Goal: Find specific page/section: Find specific page/section

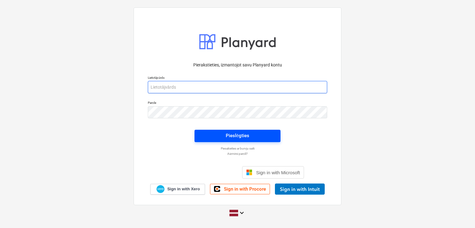
type input "[PERSON_NAME][EMAIL_ADDRESS][DOMAIN_NAME]"
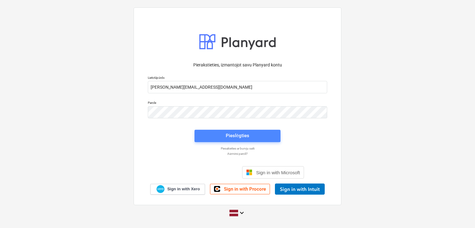
click at [235, 136] on div "Pieslēgties" at bounding box center [238, 136] width 24 height 8
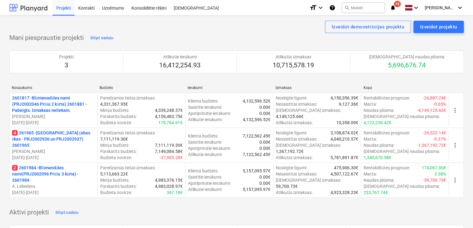
click at [40, 5] on div at bounding box center [28, 7] width 38 height 15
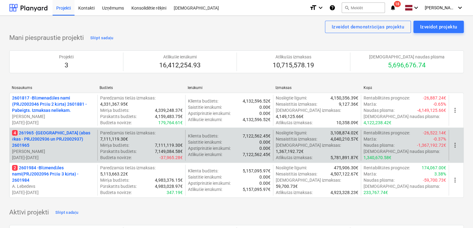
click at [50, 136] on p "4 261965 - [GEOGRAPHIC_DATA] (abas ēkas - PRJ2002936 un PRJ2002937) 2601965" at bounding box center [53, 139] width 83 height 19
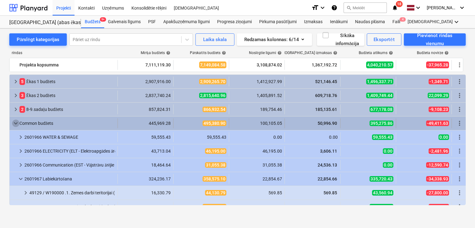
click at [13, 121] on span "keyboard_arrow_down" at bounding box center [15, 123] width 7 height 7
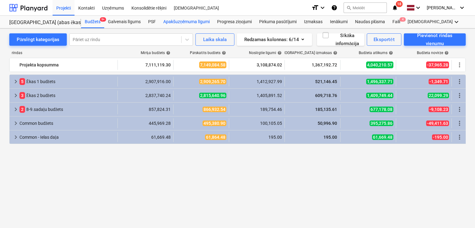
click at [177, 21] on div "Apakšuzņēmuma līgumi" at bounding box center [187, 22] width 54 height 12
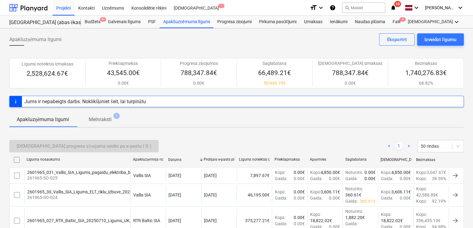
click at [395, 5] on icon "notifications" at bounding box center [393, 7] width 6 height 7
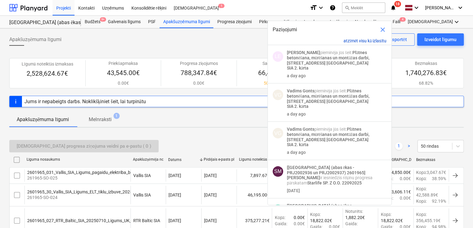
click at [366, 40] on button "atzīmēt visu kā izlasītu" at bounding box center [365, 40] width 43 height 5
click at [384, 30] on span "close" at bounding box center [382, 29] width 7 height 7
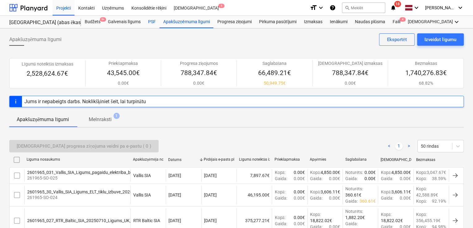
click at [155, 26] on div "PSF" at bounding box center [151, 22] width 15 height 12
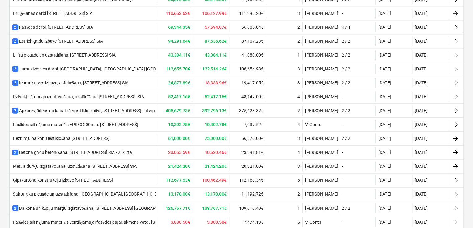
scroll to position [420, 0]
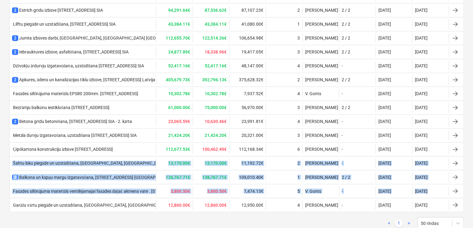
drag, startPoint x: 472, startPoint y: 150, endPoint x: 467, endPoint y: 189, distance: 39.1
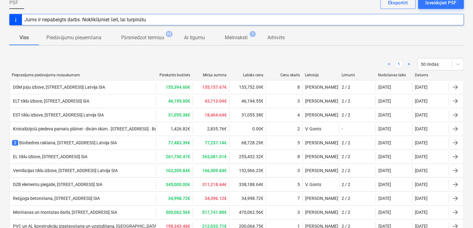
scroll to position [0, 0]
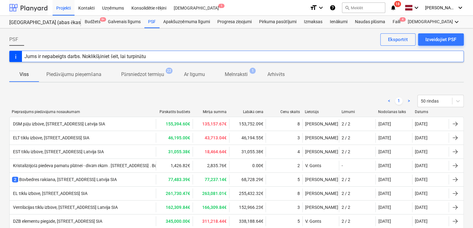
click at [31, 8] on div at bounding box center [28, 7] width 38 height 15
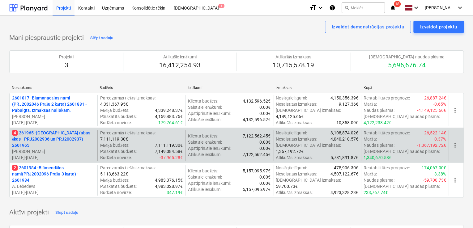
click at [48, 139] on p "4 261965 - [GEOGRAPHIC_DATA] (abas ēkas - PRJ2002936 un PRJ2002937) 2601965" at bounding box center [53, 139] width 83 height 19
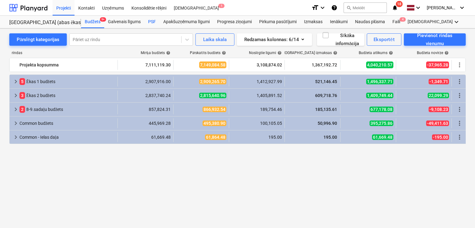
click at [151, 20] on div "PSF" at bounding box center [151, 22] width 15 height 12
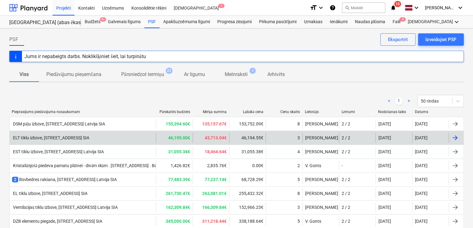
drag, startPoint x: 439, startPoint y: 159, endPoint x: 460, endPoint y: 130, distance: 35.6
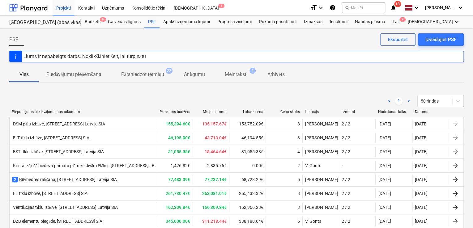
click at [149, 25] on div "PSF" at bounding box center [151, 22] width 15 height 12
click at [45, 7] on div at bounding box center [28, 7] width 38 height 15
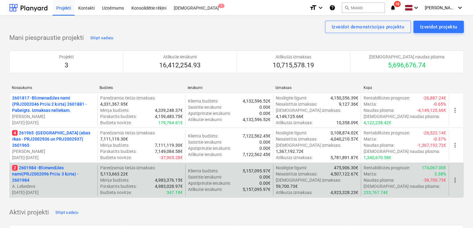
click at [43, 174] on p "2 2601984 - Blūmendāles nami(PRJ2002096 Prūšu 3 kārta) - 2601984" at bounding box center [53, 174] width 83 height 19
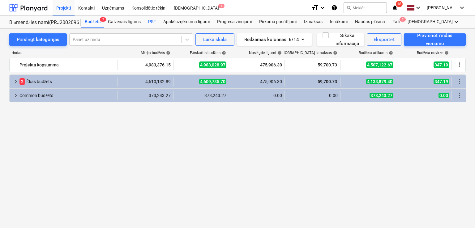
click at [152, 22] on div "PSF" at bounding box center [151, 22] width 15 height 12
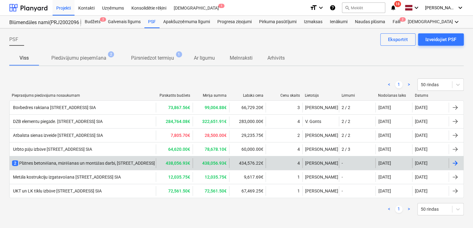
click at [99, 165] on div "2 Plātnes betonēšana, mūrēšanas un montāžas darbi, [STREET_ADDRESS] [GEOGRAPHIC…" at bounding box center [116, 163] width 208 height 6
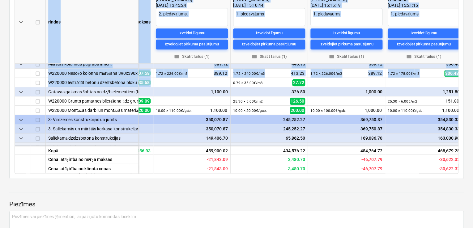
scroll to position [255, 152]
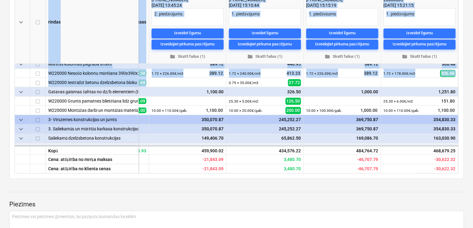
drag, startPoint x: 453, startPoint y: 80, endPoint x: 470, endPoint y: 82, distance: 17.7
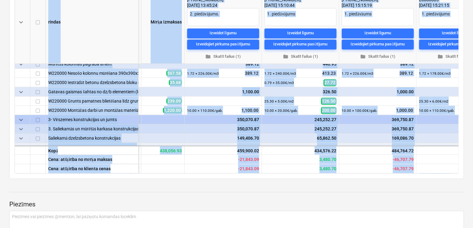
drag, startPoint x: 382, startPoint y: 174, endPoint x: 335, endPoint y: 183, distance: 47.6
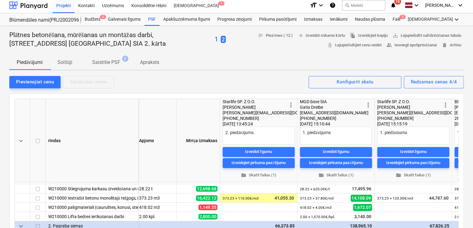
scroll to position [0, 0]
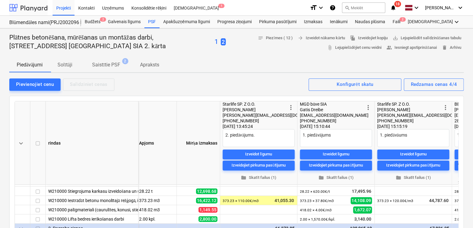
click at [40, 10] on div at bounding box center [28, 7] width 38 height 15
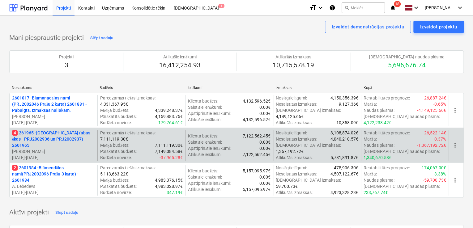
click at [68, 155] on p "[DATE] - [DATE]" at bounding box center [53, 158] width 83 height 6
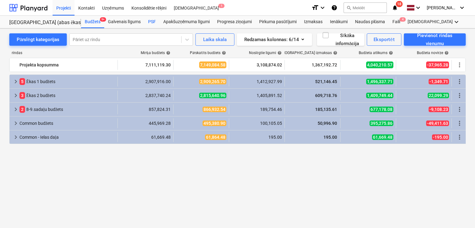
click at [155, 23] on div "PSF" at bounding box center [151, 22] width 15 height 12
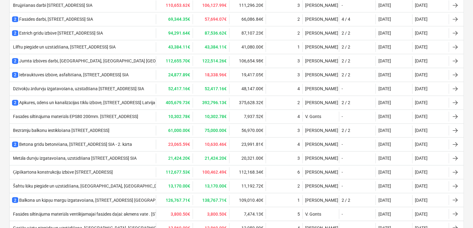
scroll to position [388, 0]
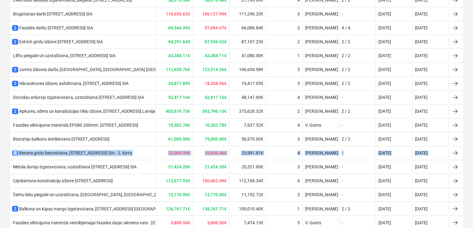
drag, startPoint x: 469, startPoint y: 152, endPoint x: 475, endPoint y: 138, distance: 15.1
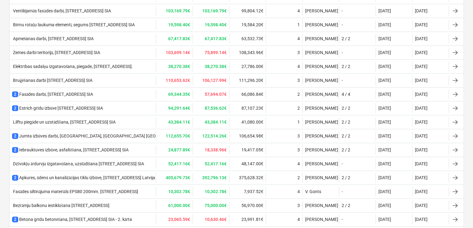
scroll to position [321, 0]
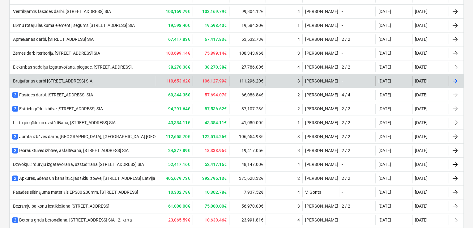
click at [92, 79] on div "Bruģēšanas darbi [STREET_ADDRESS] SIA" at bounding box center [52, 81] width 80 height 5
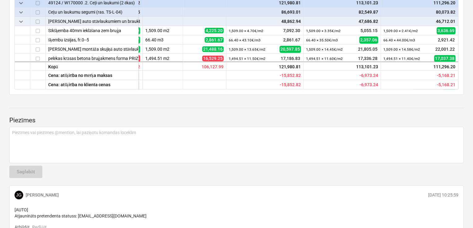
scroll to position [210, 0]
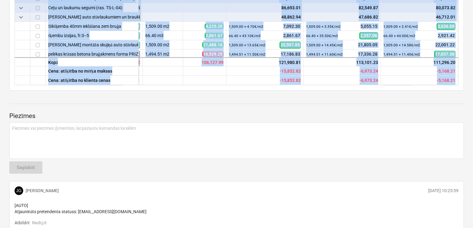
drag, startPoint x: 469, startPoint y: 91, endPoint x: 475, endPoint y: 78, distance: 13.7
click at [471, 88] on div "Bruģēšanas darbi Nīcgales ielā N17A, Bonava [GEOGRAPHIC_DATA] SIA notes Piezīme…" at bounding box center [236, 86] width 473 height 535
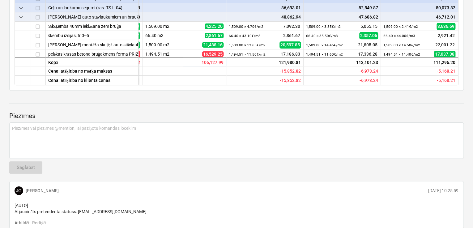
click at [468, 79] on div "Bruģēšanas darbi Nīcgales ielā N17A, Bonava [GEOGRAPHIC_DATA] SIA notes Piezīme…" at bounding box center [236, 86] width 473 height 535
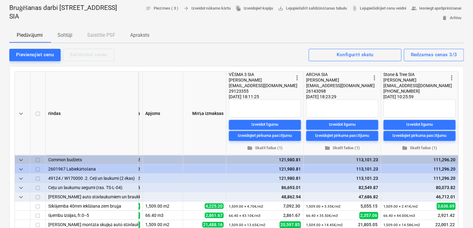
scroll to position [0, 0]
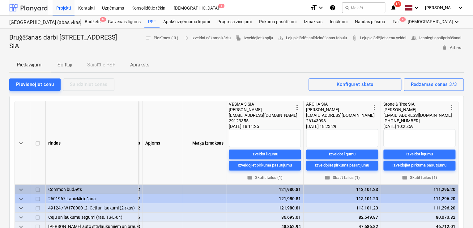
click at [33, 9] on div at bounding box center [28, 7] width 38 height 15
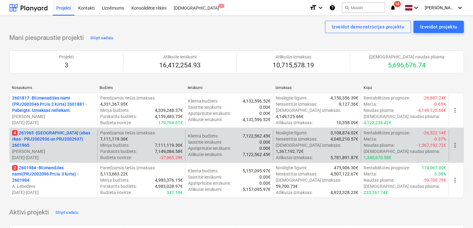
click at [40, 143] on p "4 261965 - [GEOGRAPHIC_DATA] (abas ēkas - PRJ2002936 un PRJ2002937) 2601965" at bounding box center [53, 139] width 83 height 19
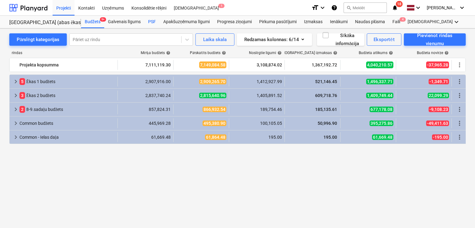
click at [151, 21] on div "PSF" at bounding box center [151, 22] width 15 height 12
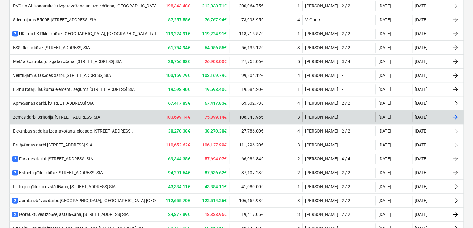
scroll to position [247, 0]
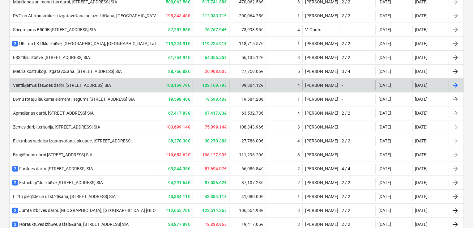
click at [111, 83] on div "Ventilējamās fasādes darbi, [STREET_ADDRESS] SIA" at bounding box center [61, 85] width 99 height 5
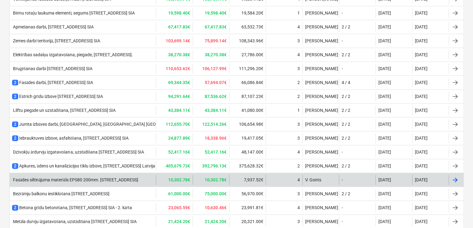
scroll to position [289, 0]
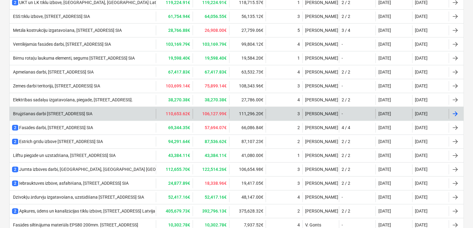
click at [58, 111] on div "Bruģēšanas darbi [STREET_ADDRESS] SIA" at bounding box center [52, 113] width 80 height 5
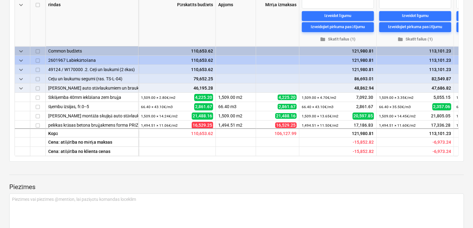
scroll to position [124, 0]
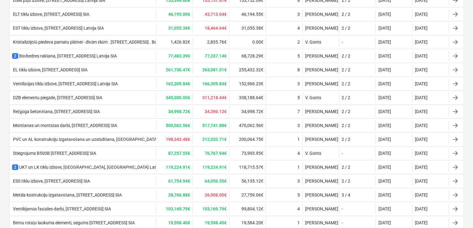
scroll to position [289, 0]
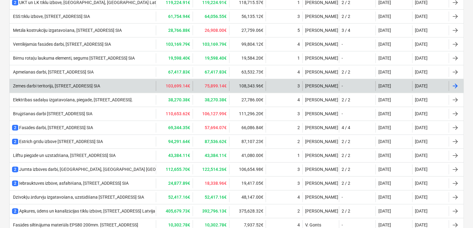
click at [61, 84] on div "Zemes darbi teritorijā, [STREET_ADDRESS] SIA" at bounding box center [56, 85] width 88 height 5
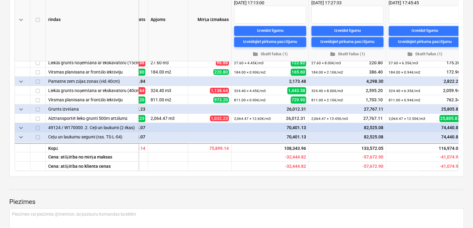
scroll to position [124, 152]
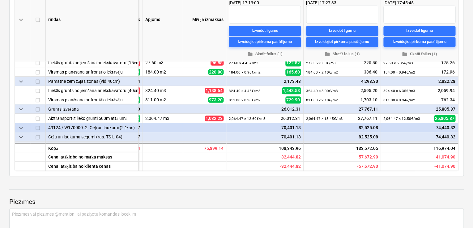
scroll to position [289, 0]
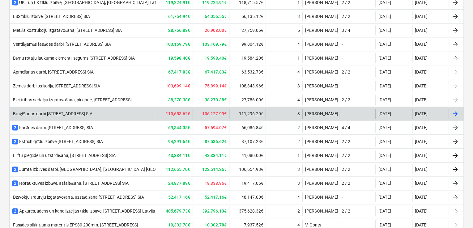
click at [82, 109] on div "Bruģēšanas darbi [STREET_ADDRESS] SIA" at bounding box center [83, 114] width 146 height 10
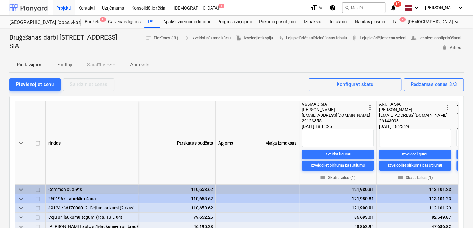
click at [35, 5] on div at bounding box center [28, 7] width 38 height 15
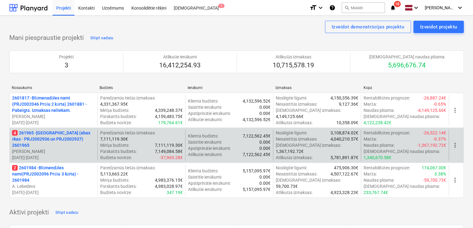
click at [50, 144] on p "4 261965 - [GEOGRAPHIC_DATA] (abas ēkas - PRJ2002936 un PRJ2002937) 2601965" at bounding box center [53, 139] width 83 height 19
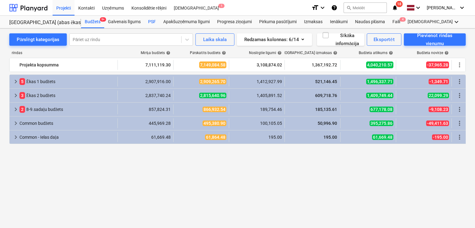
click at [156, 23] on div "PSF" at bounding box center [151, 22] width 15 height 12
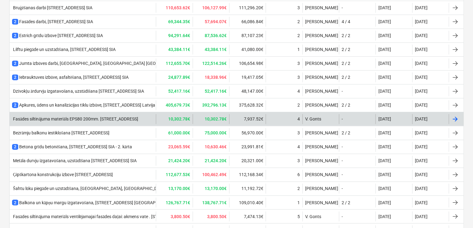
scroll to position [436, 0]
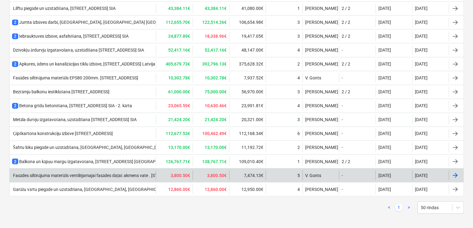
click at [118, 173] on div "Fasādes siltinājuma materiāls ventilējamajai fasādes daļai: akmens vate . [STRE…" at bounding box center [100, 175] width 177 height 5
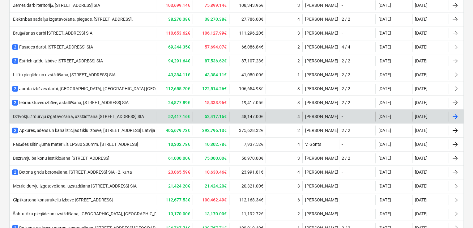
scroll to position [353, 0]
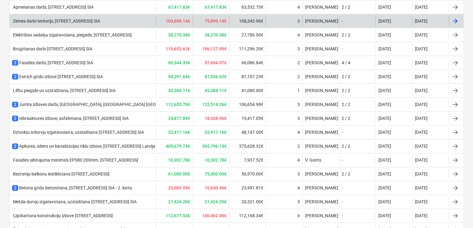
click at [90, 24] on div "Zemes darbi teritorijā, [STREET_ADDRESS] SIA" at bounding box center [83, 21] width 146 height 10
type textarea "x"
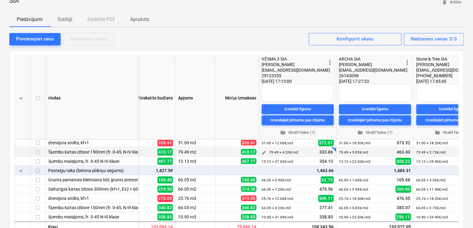
scroll to position [169, 0]
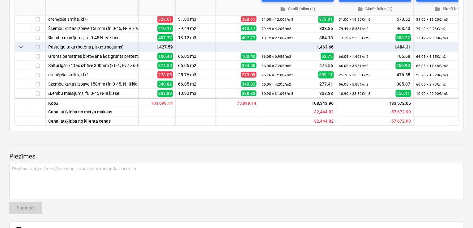
drag, startPoint x: 472, startPoint y: 100, endPoint x: 471, endPoint y: 95, distance: 5.6
click at [471, 95] on div "Zemes darbi teritorijā, [GEOGRAPHIC_DATA], Bonava [GEOGRAPHIC_DATA] SIA notes P…" at bounding box center [236, 126] width 473 height 535
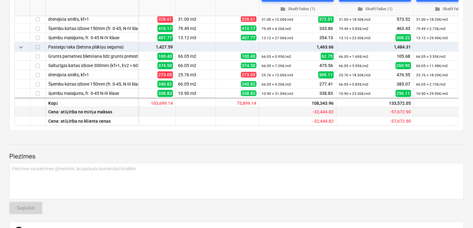
click at [455, 110] on div "-41,074.90" at bounding box center [452, 111] width 77 height 9
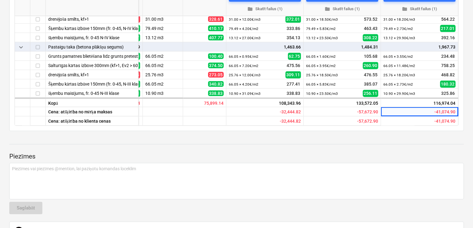
click at [466, 112] on div "Zemes darbi teritorijā, [GEOGRAPHIC_DATA], Bonava [GEOGRAPHIC_DATA] SIA notes P…" at bounding box center [236, 126] width 473 height 535
click at [469, 112] on div "Zemes darbi teritorijā, [GEOGRAPHIC_DATA], Bonava [GEOGRAPHIC_DATA] SIA notes P…" at bounding box center [236, 126] width 473 height 535
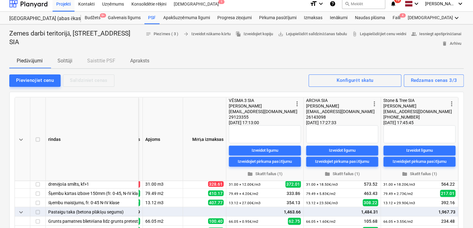
scroll to position [0, 0]
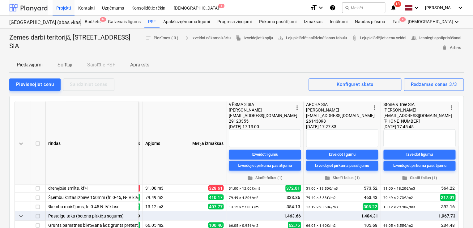
click at [38, 9] on div at bounding box center [28, 7] width 38 height 15
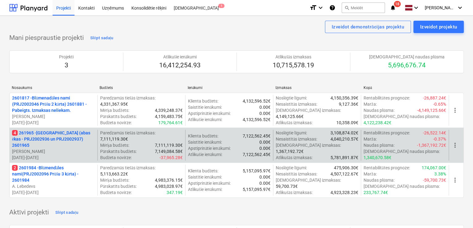
click at [68, 139] on p "4 261965 - [GEOGRAPHIC_DATA] (abas ēkas - PRJ2002936 un PRJ2002937) 2601965" at bounding box center [53, 139] width 83 height 19
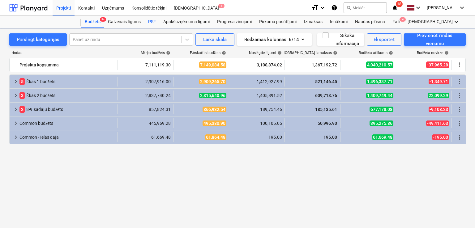
click at [152, 23] on div "PSF" at bounding box center [151, 22] width 15 height 12
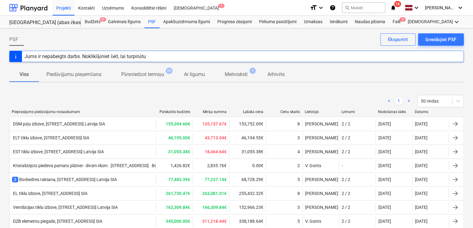
click at [396, 9] on icon "notifications" at bounding box center [393, 7] width 6 height 7
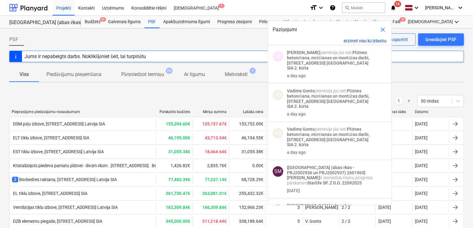
click at [375, 40] on button "atzīmēt visu kā izlasītu" at bounding box center [365, 40] width 43 height 5
click at [374, 40] on button "atzīmēt visu kā izlasītu" at bounding box center [365, 40] width 43 height 5
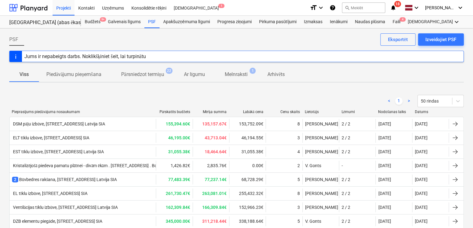
click at [225, 35] on div "PSF Izveidojiet PSF Eksportēt" at bounding box center [236, 41] width 455 height 17
drag, startPoint x: 31, startPoint y: 10, endPoint x: 58, endPoint y: 0, distance: 29.2
click at [31, 10] on div at bounding box center [28, 7] width 38 height 15
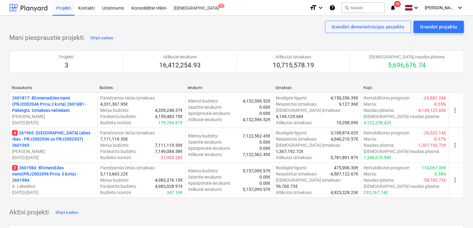
click at [36, 9] on div at bounding box center [28, 7] width 38 height 15
